Goal: Navigation & Orientation: Find specific page/section

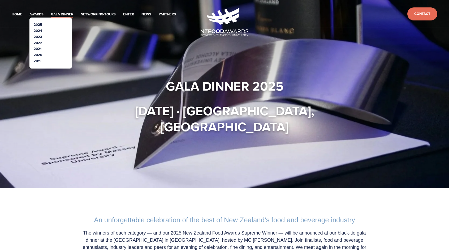
click at [36, 22] on link "2025" at bounding box center [38, 24] width 8 height 5
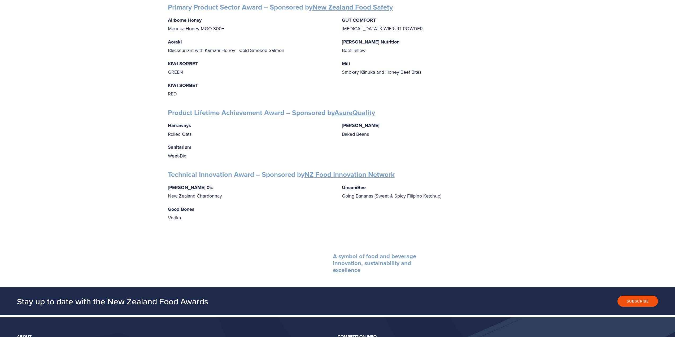
scroll to position [892, 0]
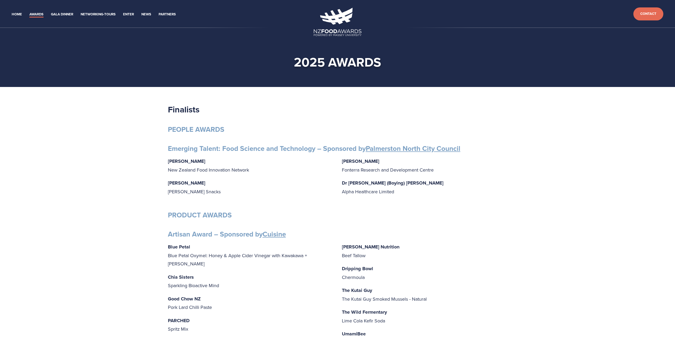
scroll to position [892, 0]
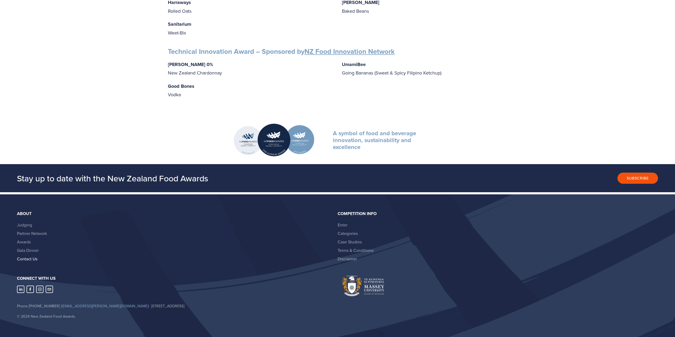
click at [29, 256] on link "Contact Us" at bounding box center [27, 259] width 20 height 6
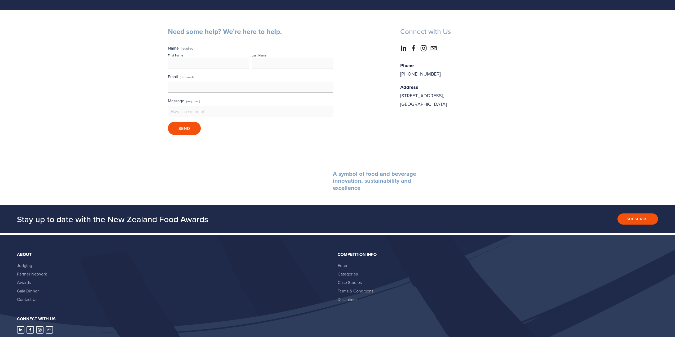
scroll to position [80, 0]
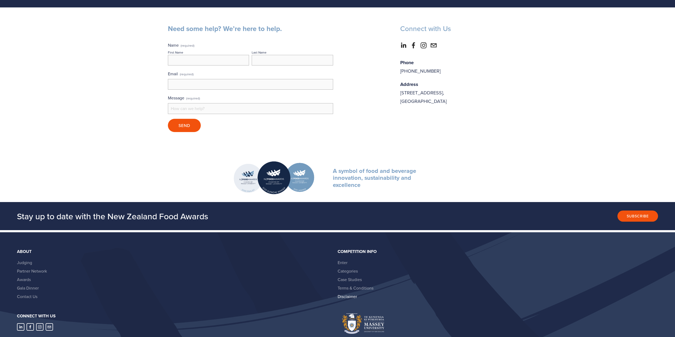
click at [344, 294] on link "Disclaimer" at bounding box center [347, 297] width 19 height 6
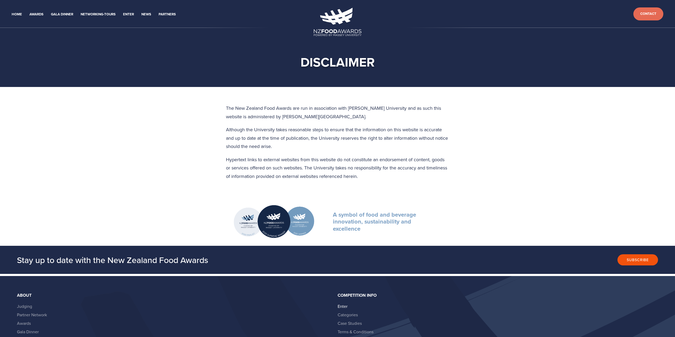
click at [341, 306] on link "Enter" at bounding box center [343, 306] width 10 height 6
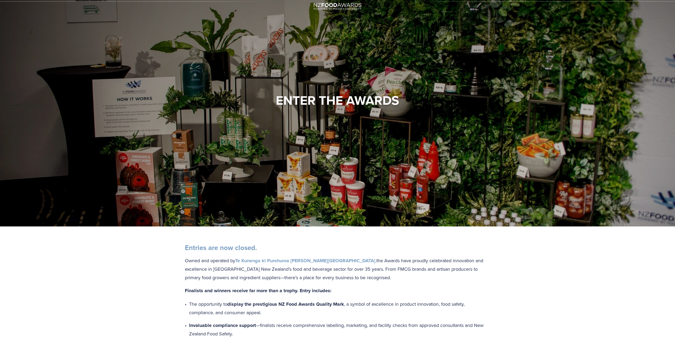
scroll to position [27, 0]
